Goal: Task Accomplishment & Management: Use online tool/utility

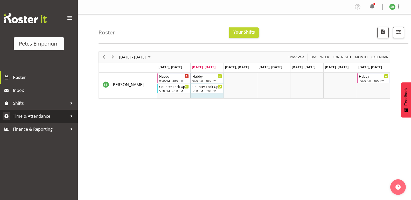
click at [37, 111] on link "Time & Attendance" at bounding box center [39, 116] width 78 height 13
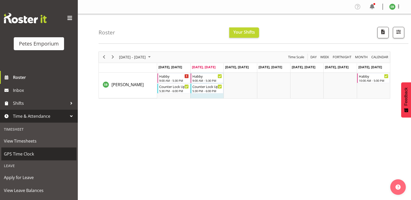
click at [24, 157] on span "GPS Time Clock" at bounding box center [39, 154] width 70 height 8
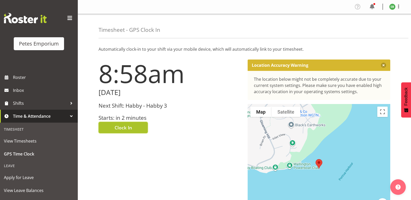
click at [122, 132] on button "Clock In" at bounding box center [122, 127] width 49 height 11
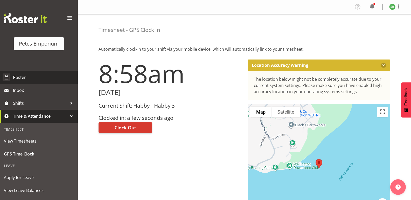
click at [18, 78] on span "Roster" at bounding box center [44, 78] width 62 height 8
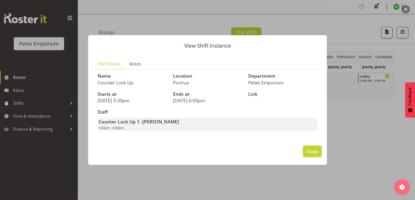
click at [311, 154] on span "Close" at bounding box center [312, 151] width 12 height 7
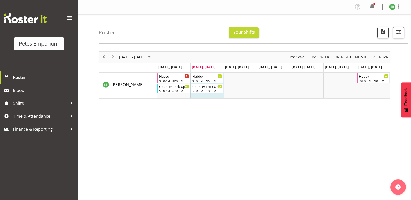
click at [390, 8] on img at bounding box center [392, 7] width 6 height 6
click at [369, 27] on link "Log Out" at bounding box center [377, 27] width 50 height 9
